Goal: Navigation & Orientation: Find specific page/section

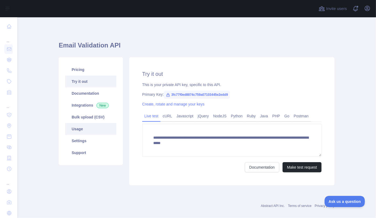
click at [87, 126] on link "Usage" at bounding box center [90, 129] width 51 height 12
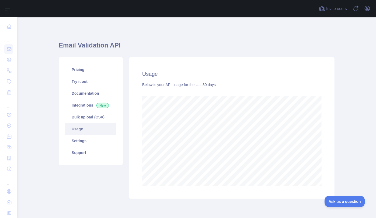
scroll to position [201, 355]
click at [369, 9] on icon "button" at bounding box center [367, 8] width 6 height 6
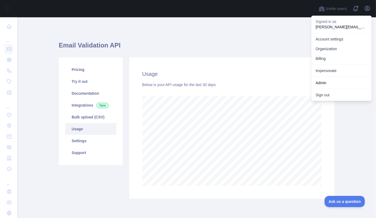
click at [323, 64] on div "Impersonate" at bounding box center [342, 70] width 60 height 12
click at [323, 60] on button "Billing" at bounding box center [342, 59] width 60 height 10
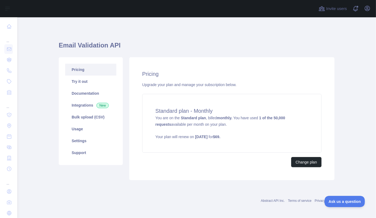
click at [78, 70] on link "Pricing" at bounding box center [90, 70] width 51 height 12
click at [307, 162] on button "Change plan" at bounding box center [306, 162] width 30 height 10
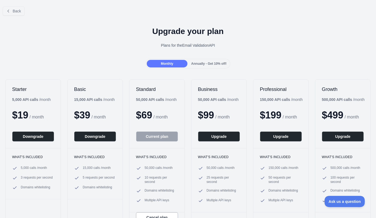
click at [212, 62] on span "Annually - Get 10% off!" at bounding box center [208, 64] width 35 height 4
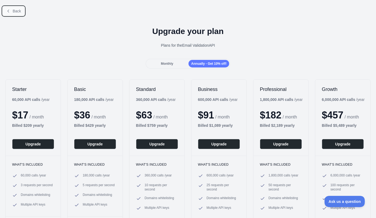
click at [12, 11] on button "Back" at bounding box center [14, 10] width 22 height 9
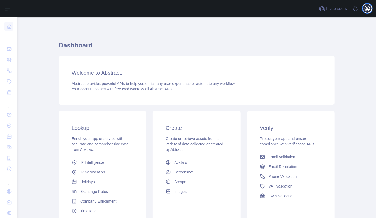
click at [366, 9] on icon "button" at bounding box center [367, 8] width 6 height 6
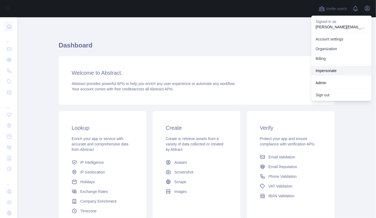
click at [339, 72] on link "Impersonate" at bounding box center [342, 71] width 60 height 10
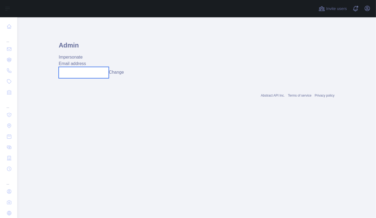
click at [79, 71] on input "text" at bounding box center [84, 72] width 50 height 11
paste input "**********"
type input "**********"
click at [124, 74] on button "Change" at bounding box center [116, 72] width 15 height 6
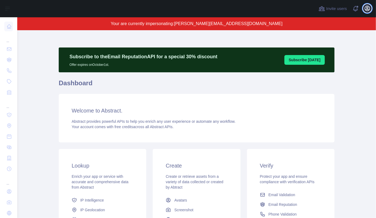
click at [367, 10] on icon "button" at bounding box center [367, 8] width 5 height 5
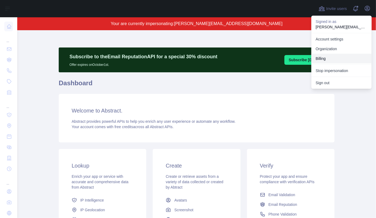
click at [342, 56] on button "Billing" at bounding box center [342, 59] width 60 height 10
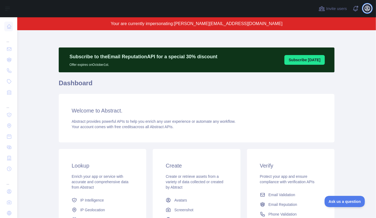
click at [369, 10] on icon "button" at bounding box center [367, 8] width 5 height 5
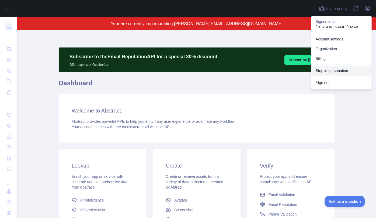
click at [333, 68] on button "Stop impersonation" at bounding box center [342, 71] width 60 height 10
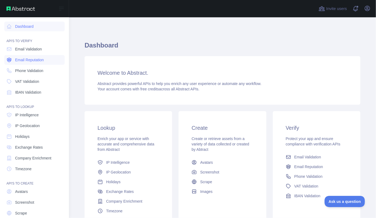
click at [31, 57] on link "Email Reputation" at bounding box center [34, 60] width 60 height 10
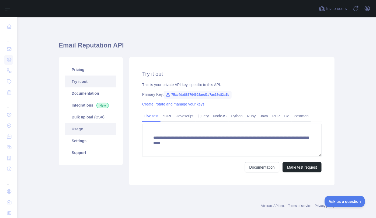
click at [85, 128] on link "Usage" at bounding box center [90, 129] width 51 height 12
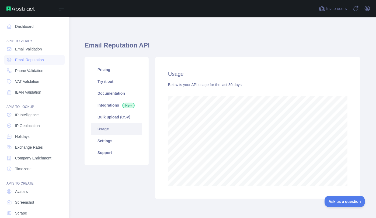
scroll to position [269398, 269295]
click at [34, 58] on span "Email Reputation" at bounding box center [29, 59] width 29 height 5
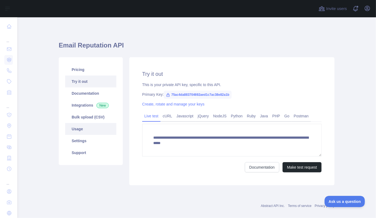
click at [84, 129] on link "Usage" at bounding box center [90, 129] width 51 height 12
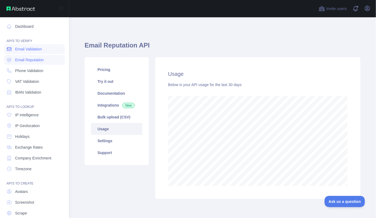
scroll to position [269398, 269295]
click at [26, 61] on span "Email Reputation" at bounding box center [29, 59] width 29 height 5
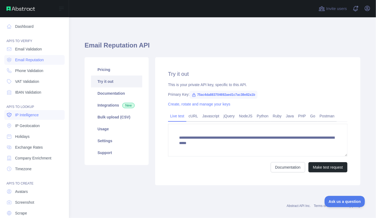
click at [22, 114] on span "IP Intelligence" at bounding box center [27, 114] width 24 height 5
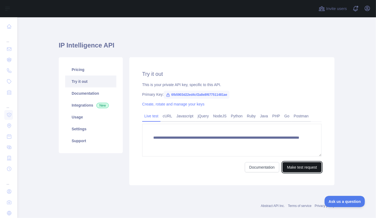
click at [306, 168] on button "Make test request" at bounding box center [302, 167] width 39 height 10
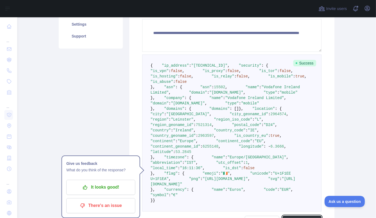
scroll to position [122, 0]
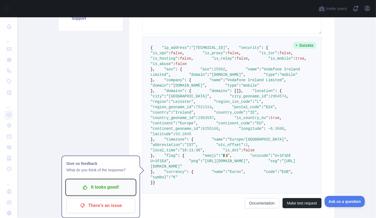
click at [94, 187] on p "It looks good!" at bounding box center [100, 187] width 61 height 9
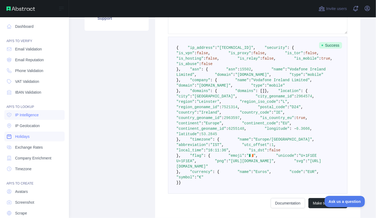
click at [29, 134] on span "Holidays" at bounding box center [22, 136] width 15 height 5
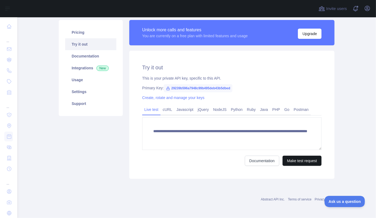
scroll to position [37, 0]
click at [298, 159] on button "Make test request" at bounding box center [302, 161] width 39 height 10
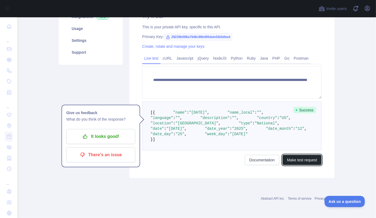
scroll to position [135, 0]
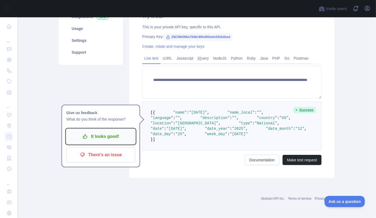
click at [91, 132] on p "It looks good!" at bounding box center [100, 136] width 61 height 9
